Goal: Information Seeking & Learning: Learn about a topic

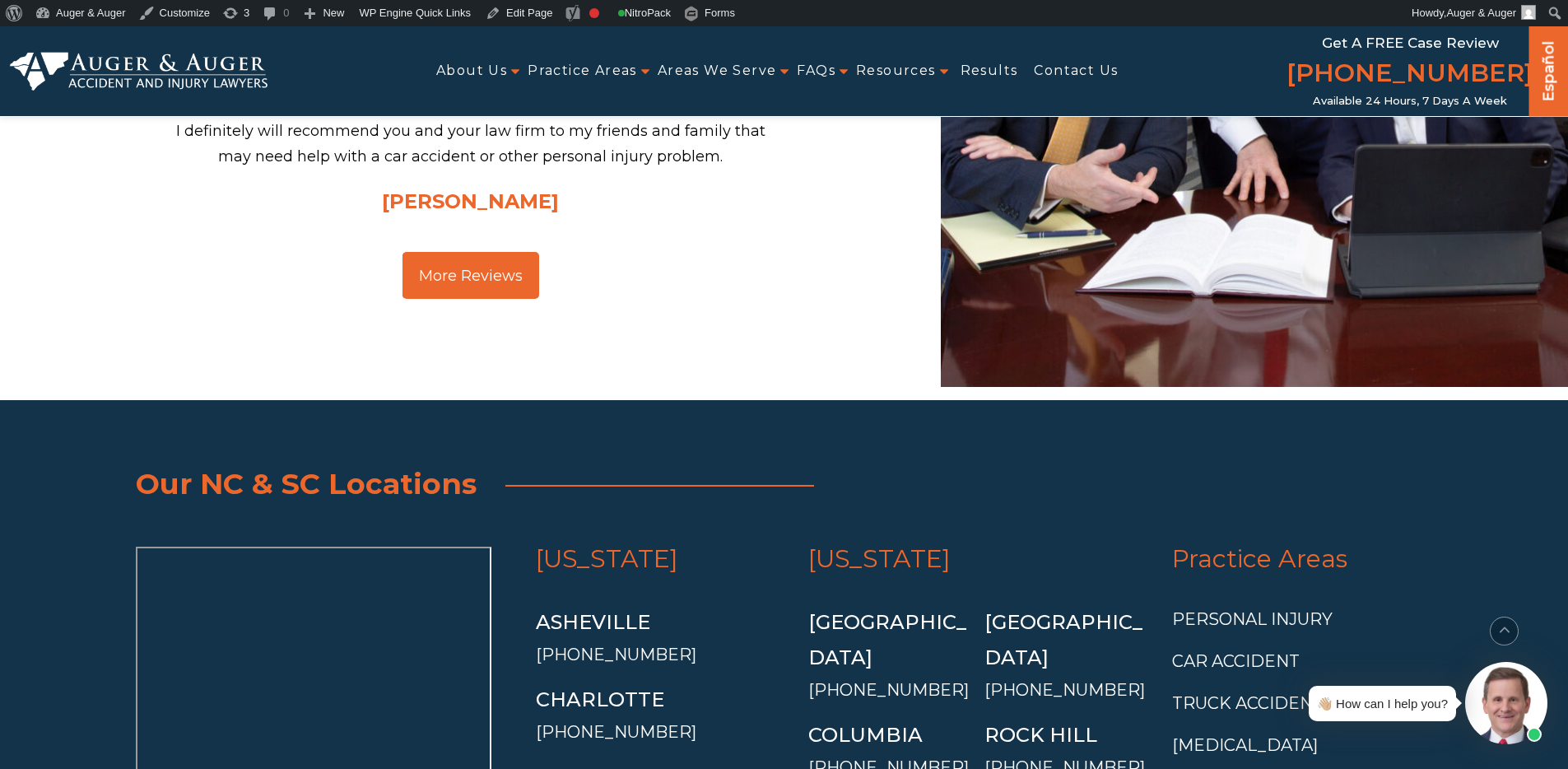
scroll to position [6198, 0]
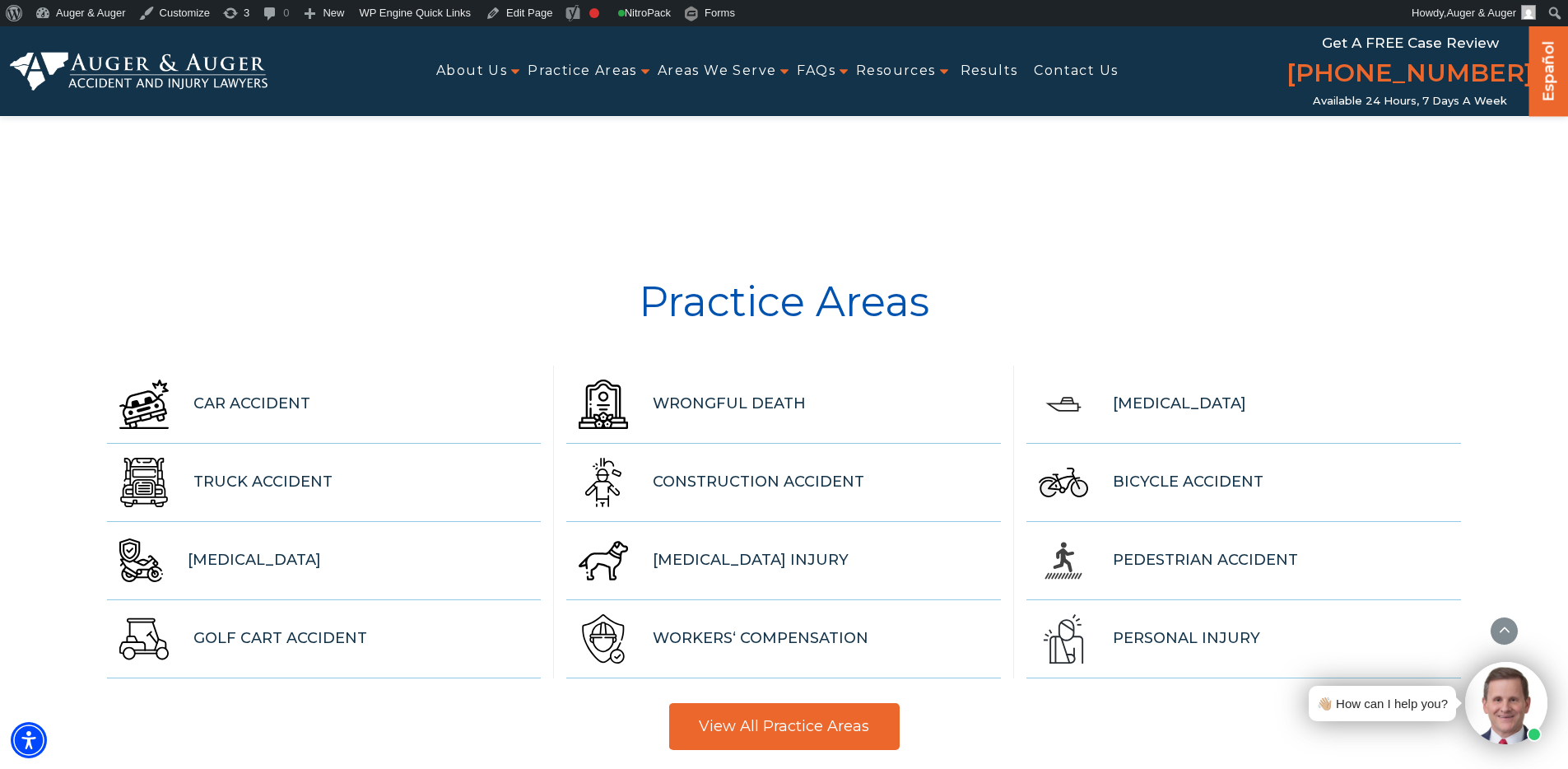
scroll to position [6198, 0]
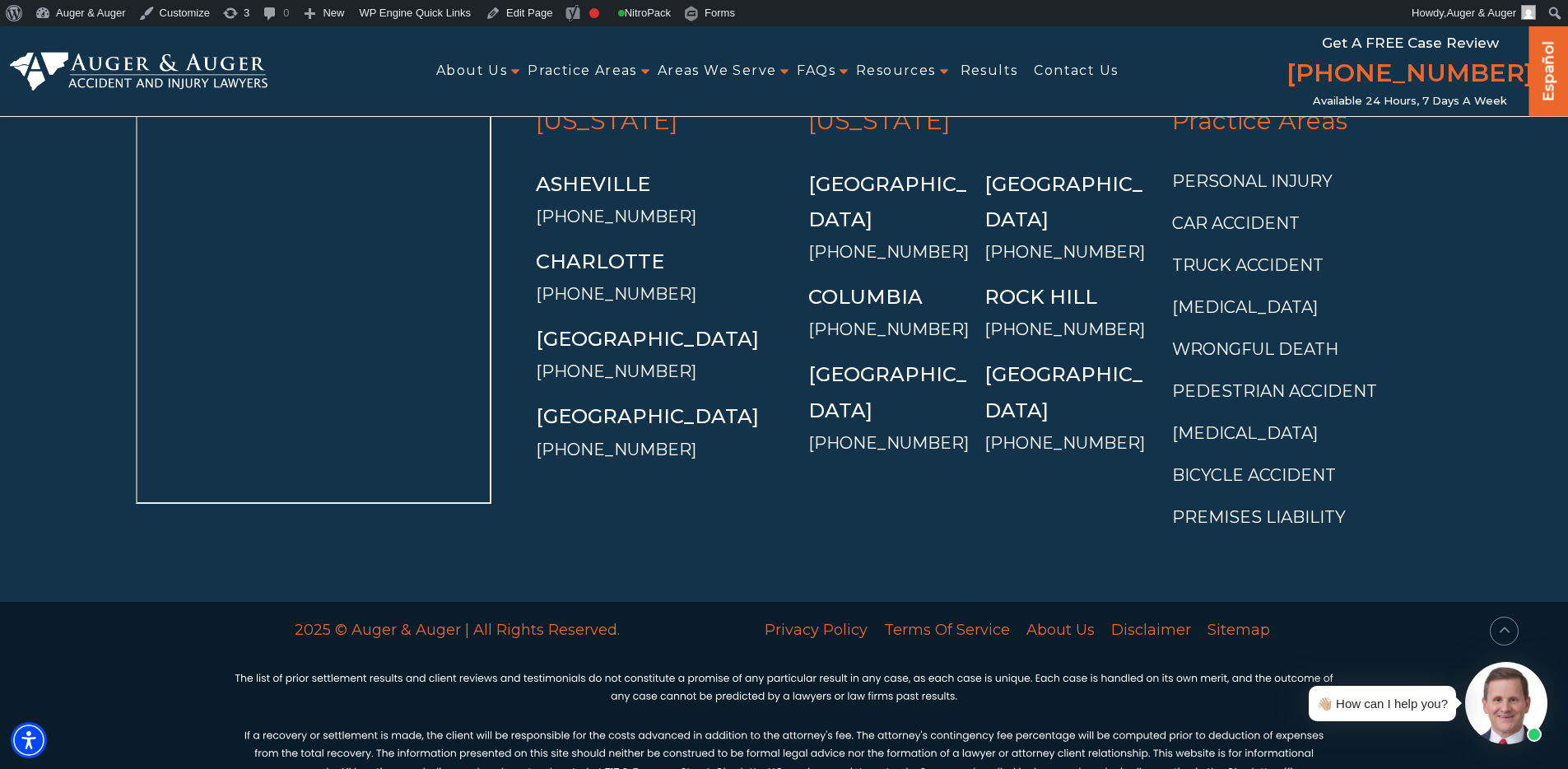
click at [692, 509] on section "Our NC & SC Locations North Carolina Asheville (828) 677-3214 Charlotte" at bounding box center [784, 282] width 1568 height 640
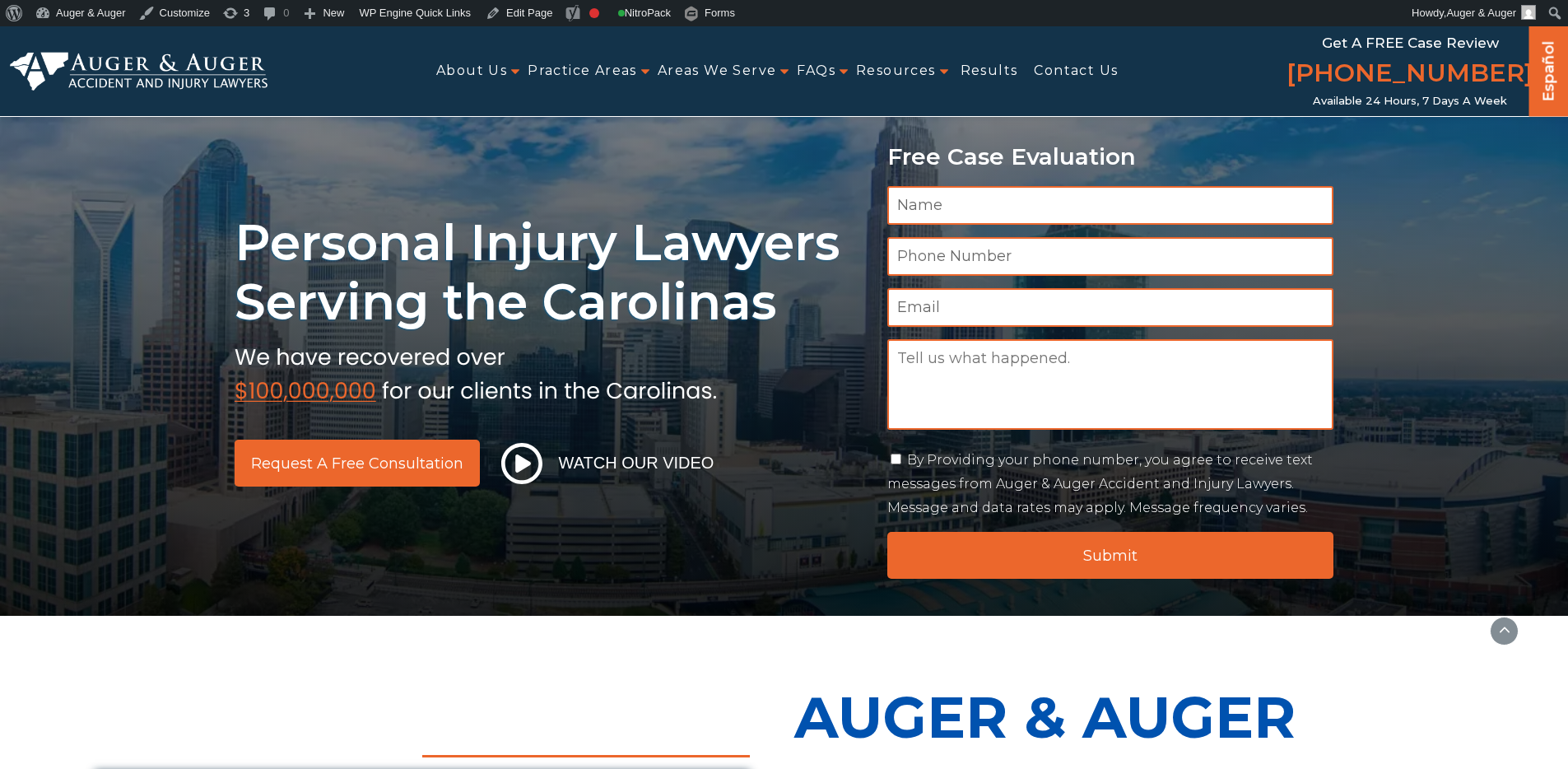
scroll to position [6198, 0]
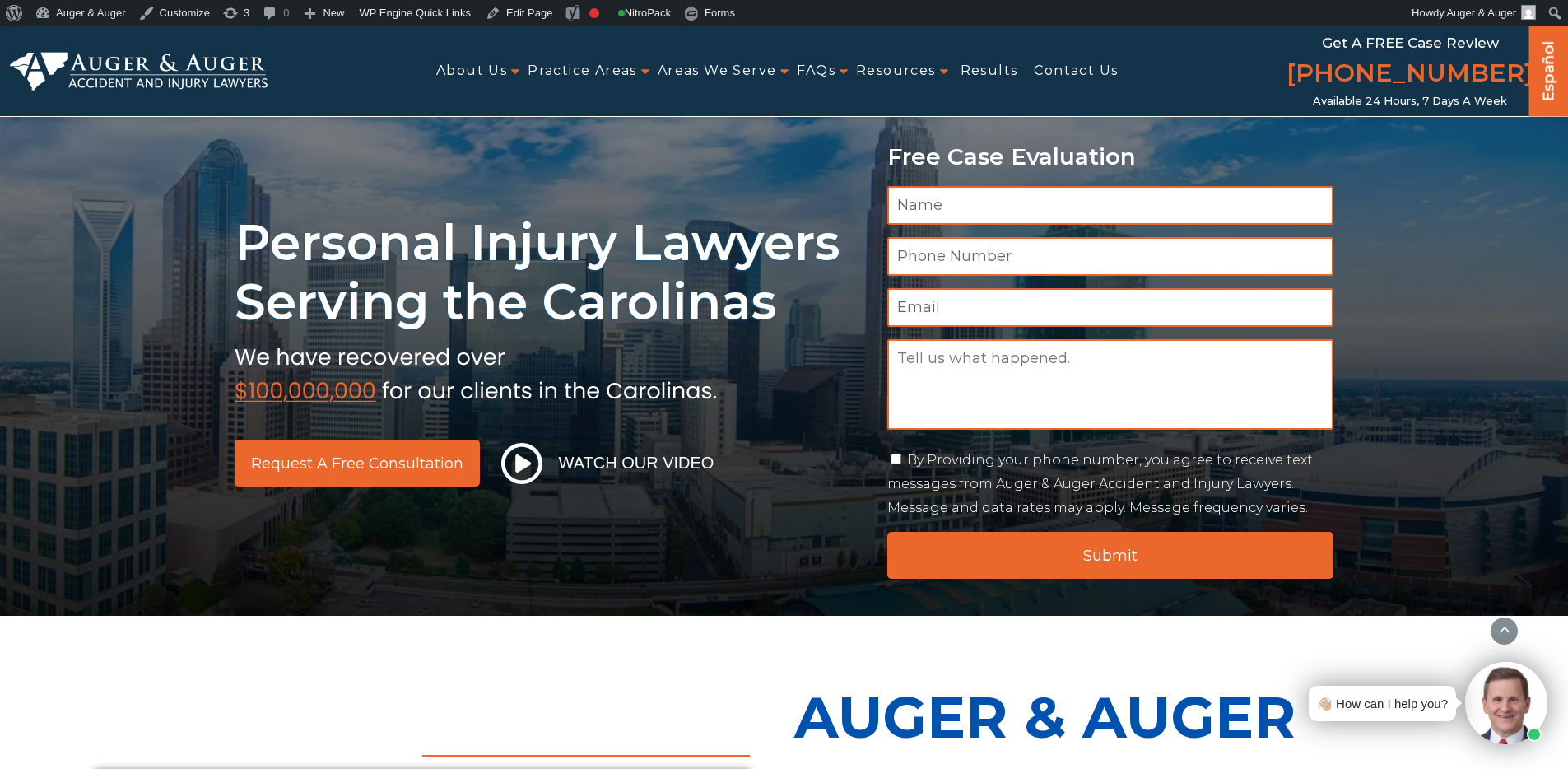
scroll to position [6321, 0]
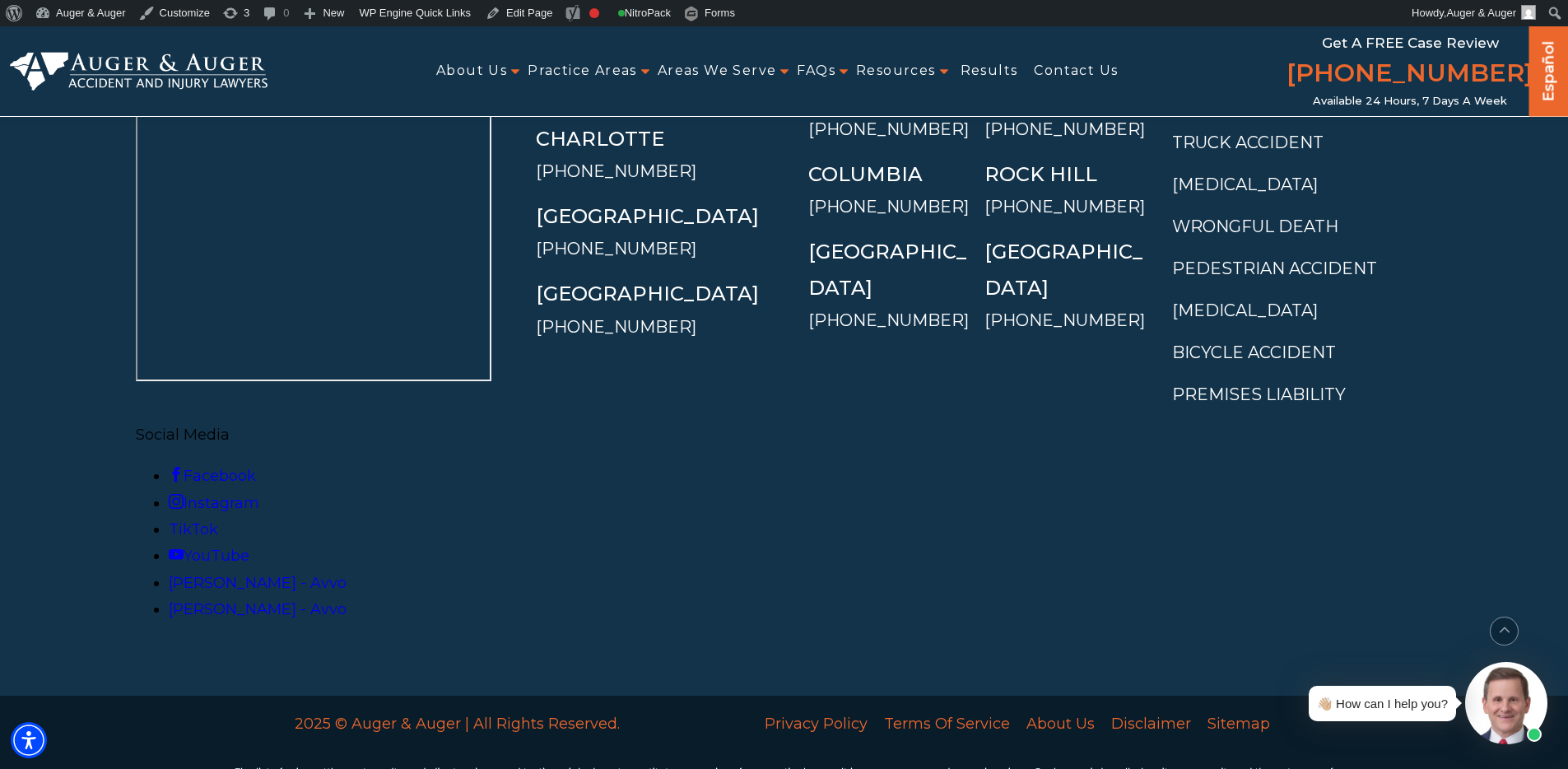
click at [256, 473] on link "Facebook" at bounding box center [212, 476] width 87 height 18
click at [259, 494] on link "Instagram" at bounding box center [214, 503] width 90 height 18
click at [218, 520] on link "TikTok" at bounding box center [194, 530] width 50 height 18
click at [346, 573] on link "[PERSON_NAME] - Avvo" at bounding box center [258, 583] width 178 height 18
click at [346, 600] on link "[PERSON_NAME] - Avvo" at bounding box center [258, 609] width 178 height 18
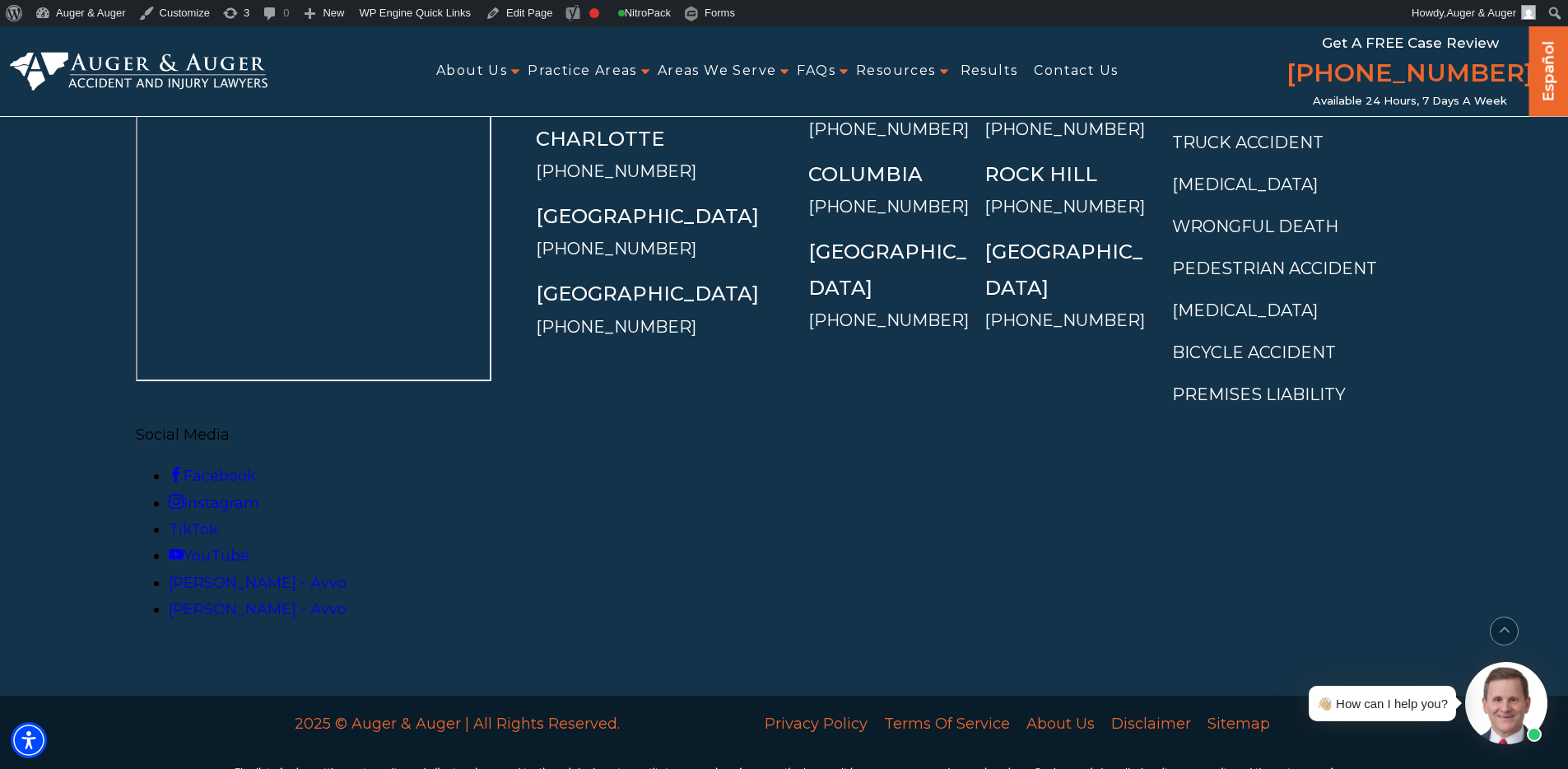
click at [230, 426] on span "Social Media" at bounding box center [182, 435] width 94 height 18
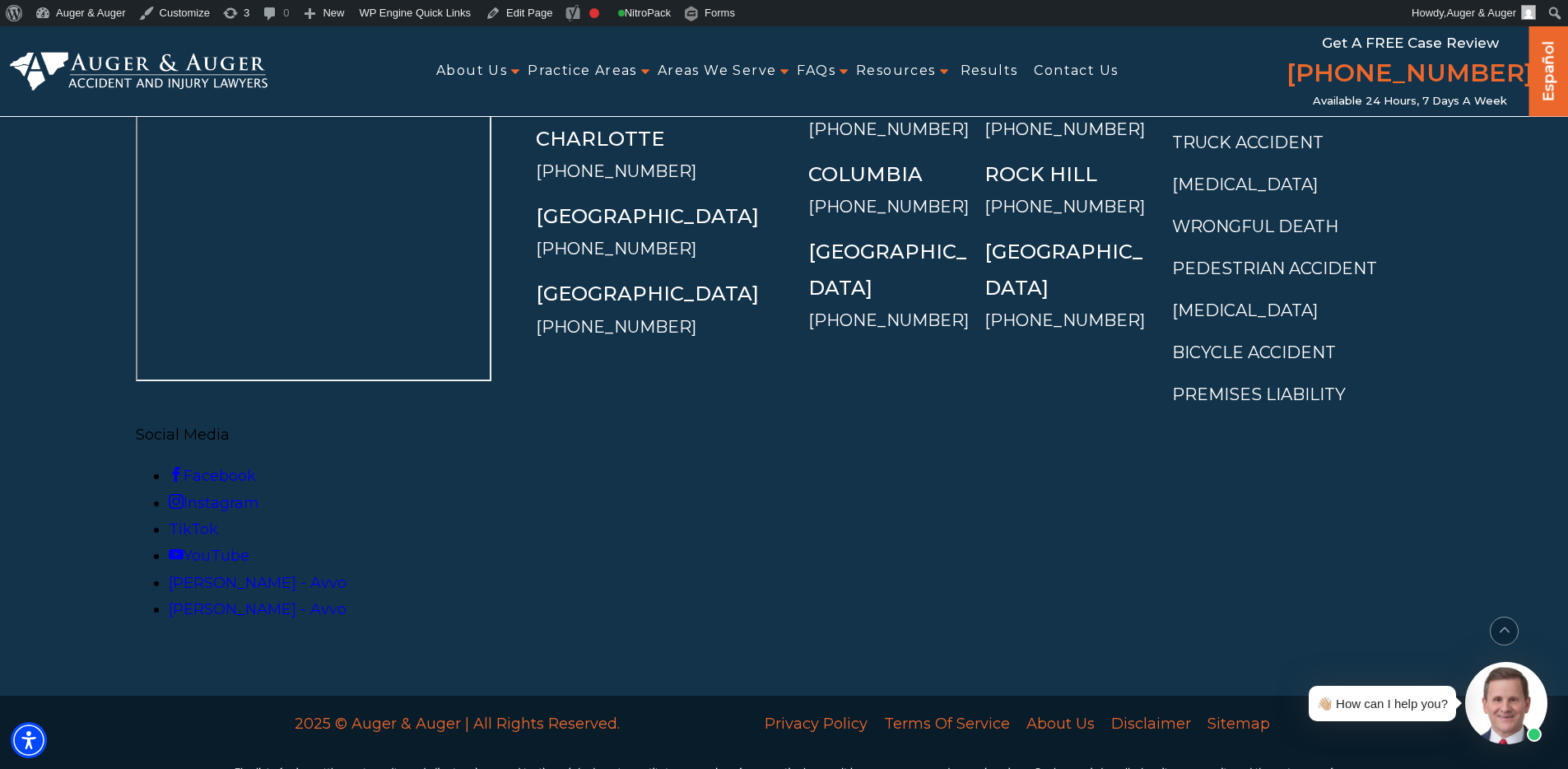
click at [230, 426] on span "Social Media" at bounding box center [182, 435] width 94 height 18
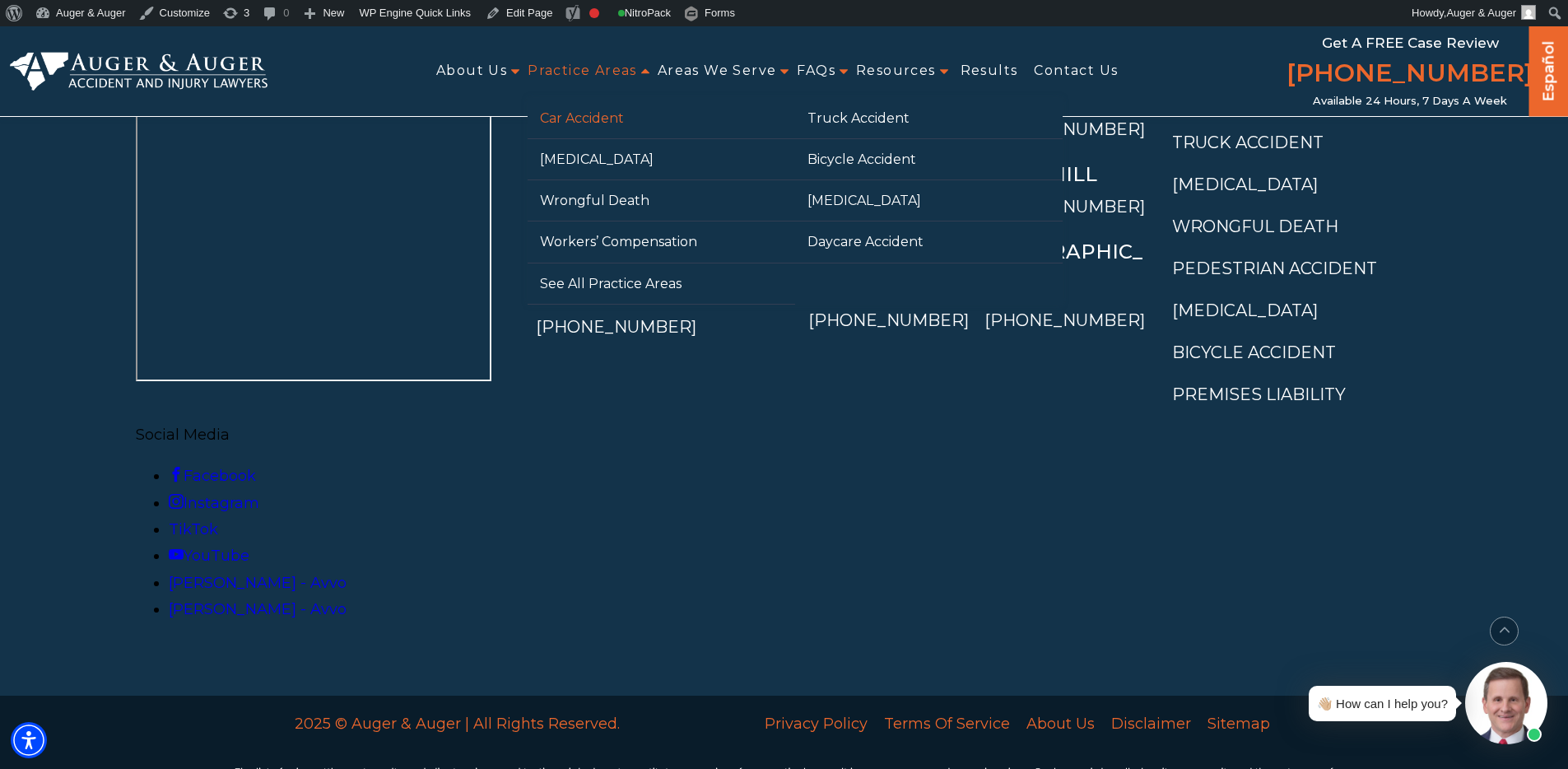
click at [580, 133] on link "Car Accident" at bounding box center [661, 118] width 268 height 41
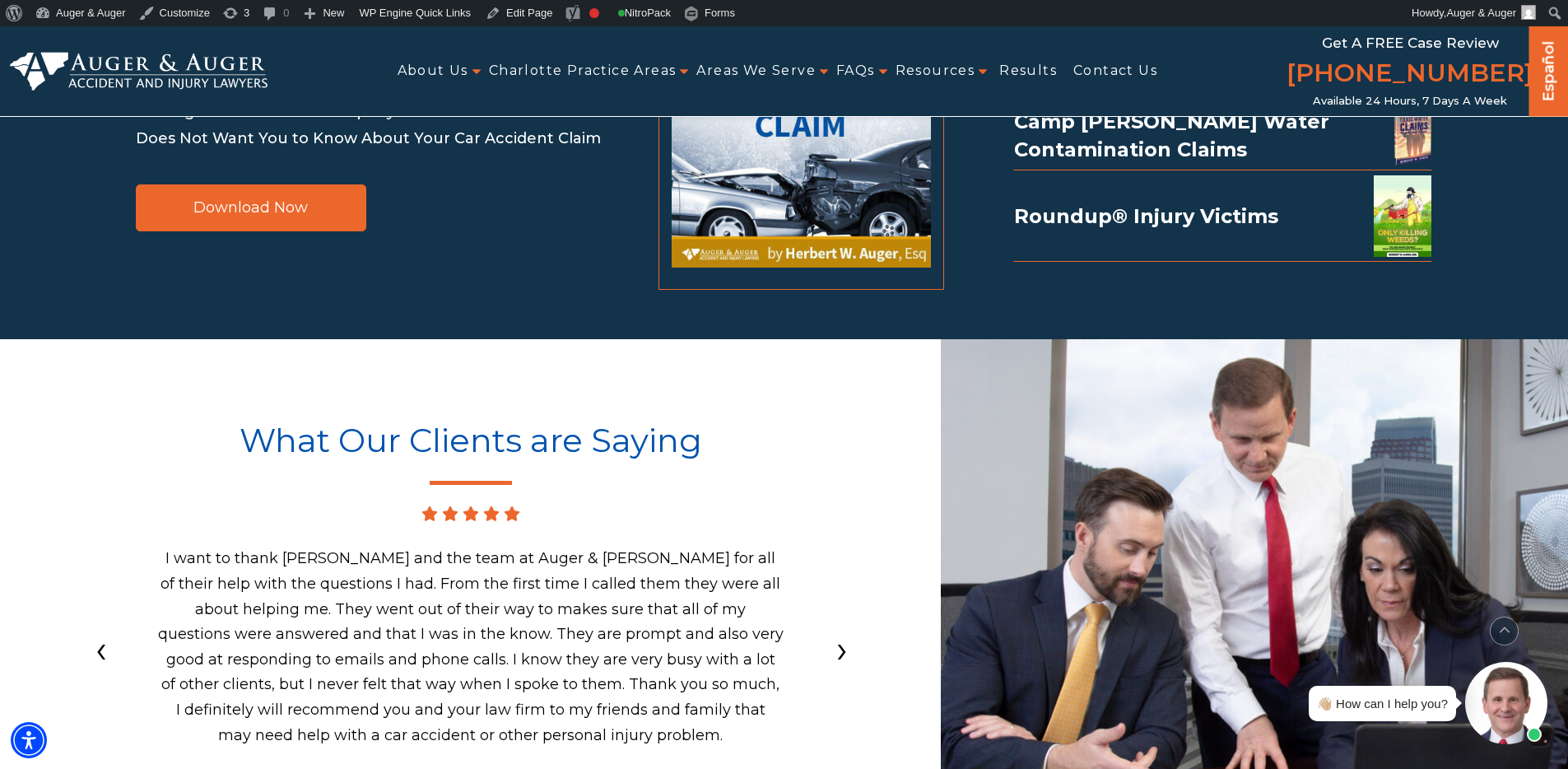
scroll to position [19412, 0]
